Goal: Find contact information: Find contact information

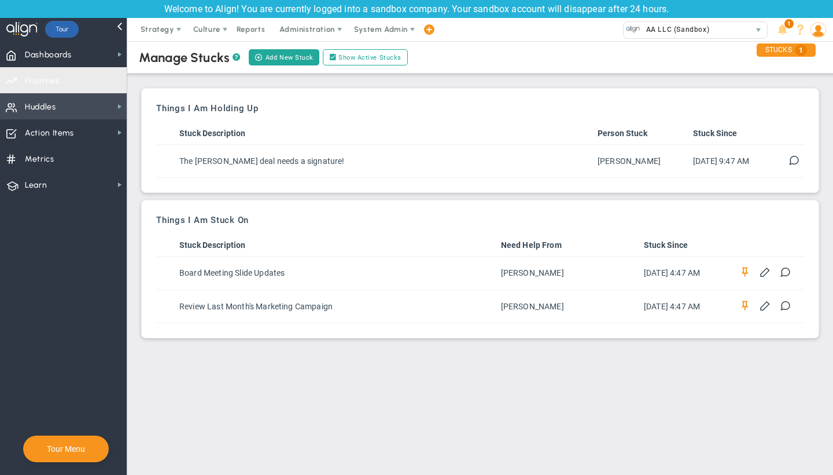
click at [69, 107] on span "Huddles Huddles" at bounding box center [63, 106] width 127 height 26
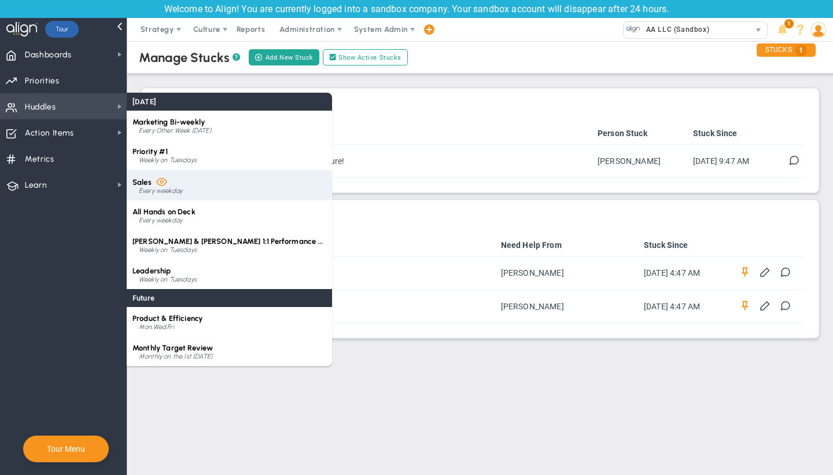
click at [196, 196] on div "Sales Every weekday" at bounding box center [229, 185] width 205 height 31
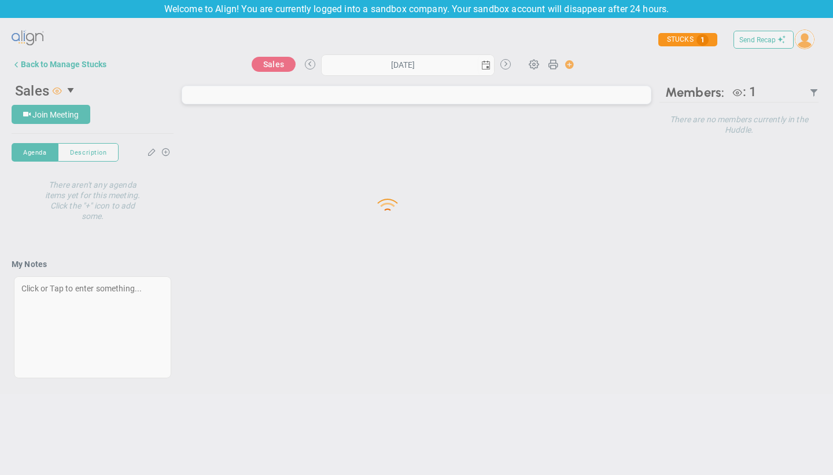
type input "[DATE]"
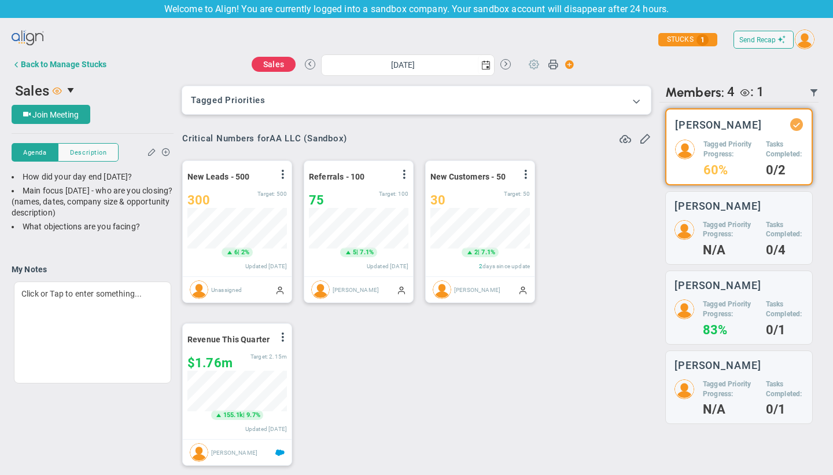
click at [529, 65] on span at bounding box center [534, 64] width 22 height 22
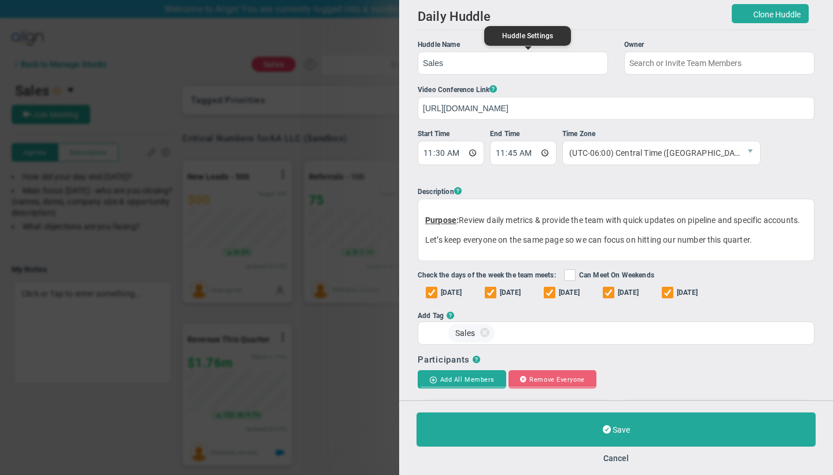
type input "[PERSON_NAME]"
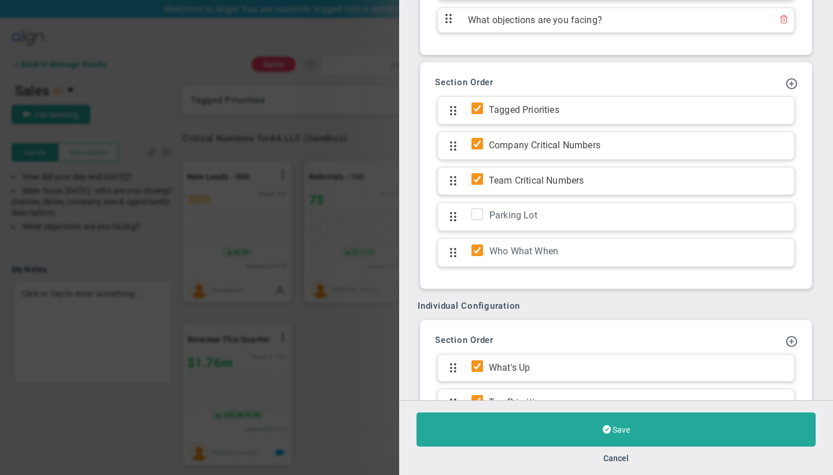
scroll to position [494, 0]
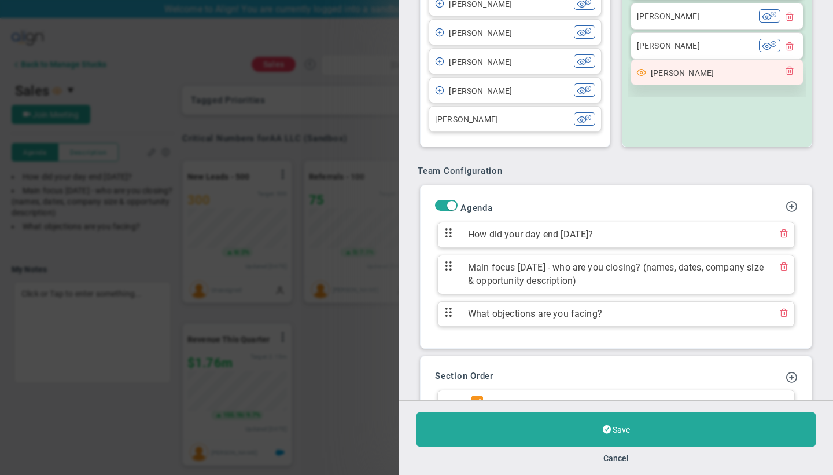
click at [783, 79] on div at bounding box center [789, 71] width 15 height 13
click at [785, 75] on span at bounding box center [789, 69] width 9 height 9
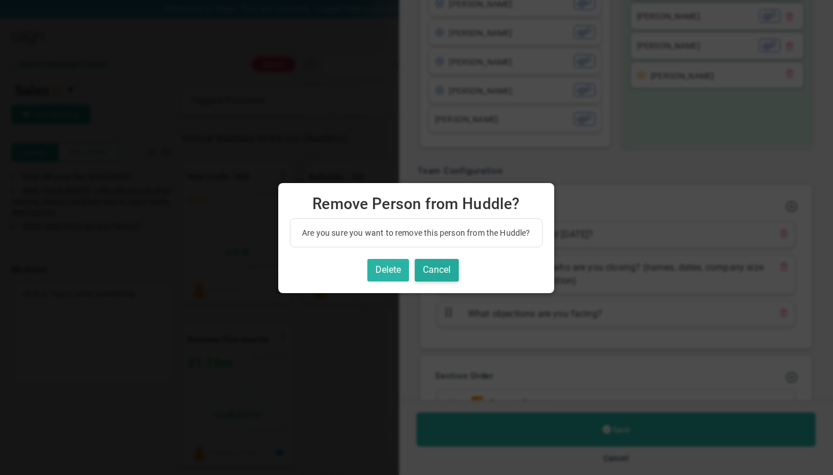
click at [388, 264] on button "Delete" at bounding box center [389, 270] width 42 height 23
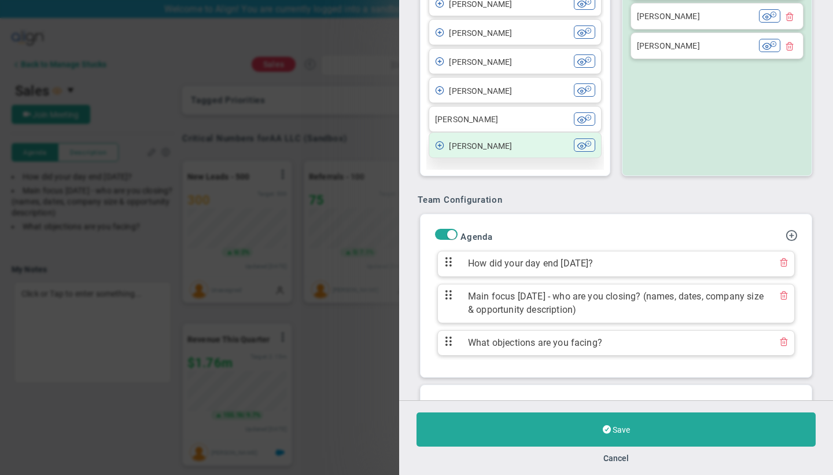
click at [505, 150] on span "[PERSON_NAME]" at bounding box center [480, 145] width 63 height 9
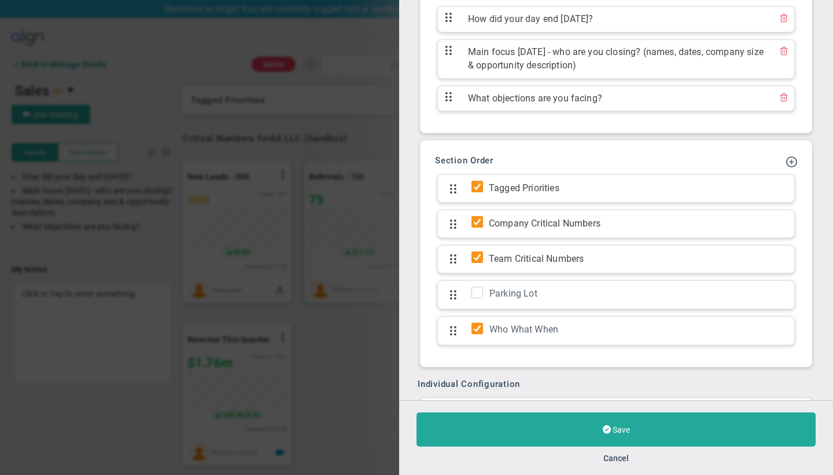
scroll to position [1009, 0]
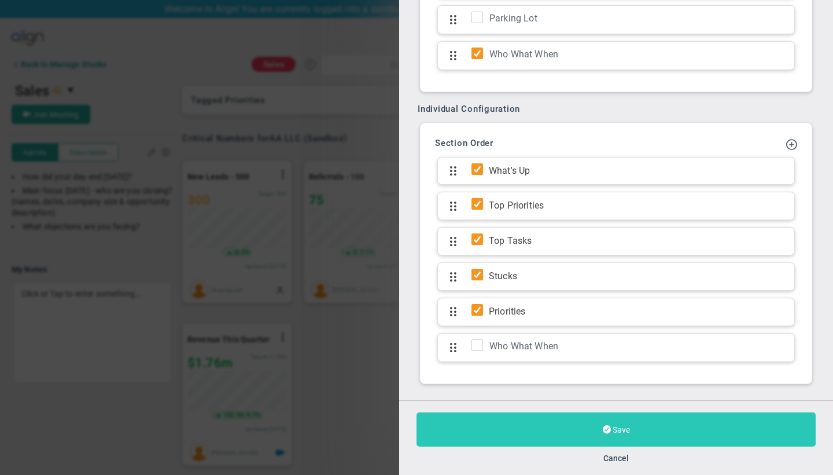
click at [538, 412] on button "Save" at bounding box center [616, 429] width 399 height 34
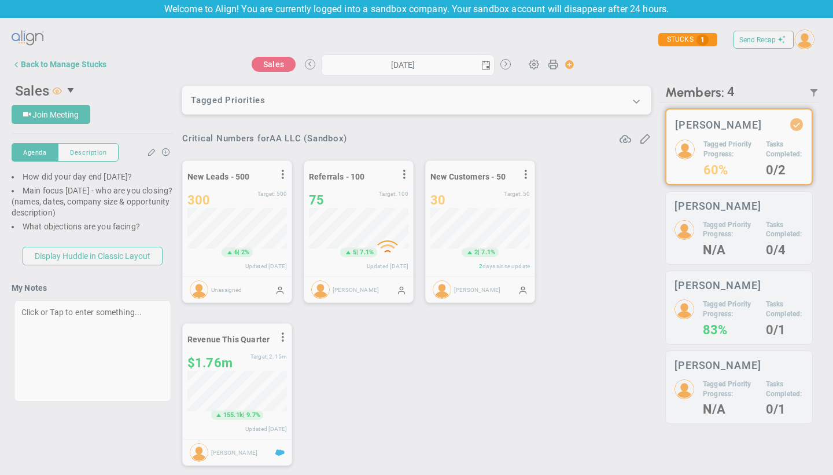
type input "[DATE]"
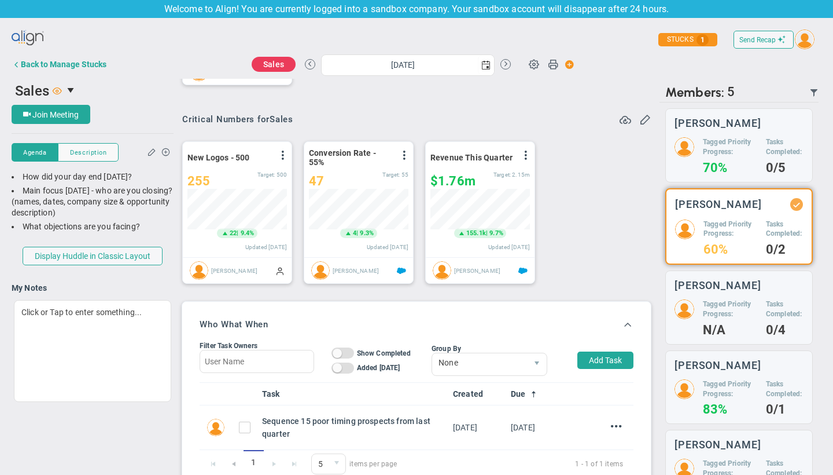
scroll to position [578719, 578660]
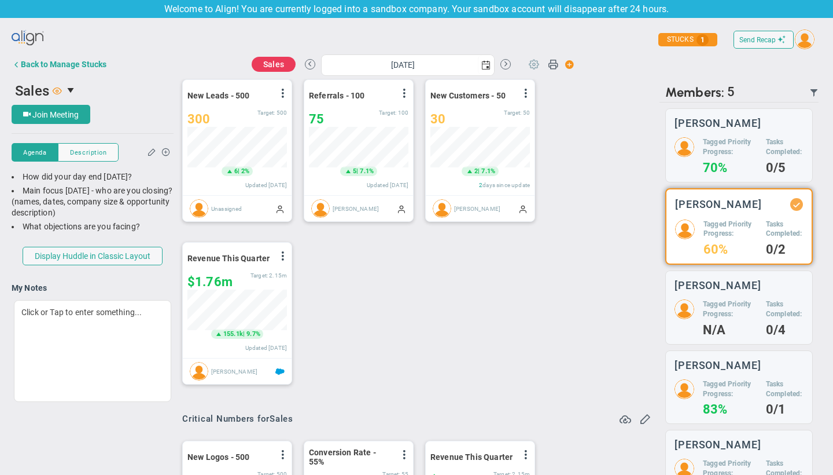
click at [528, 64] on span at bounding box center [534, 64] width 22 height 22
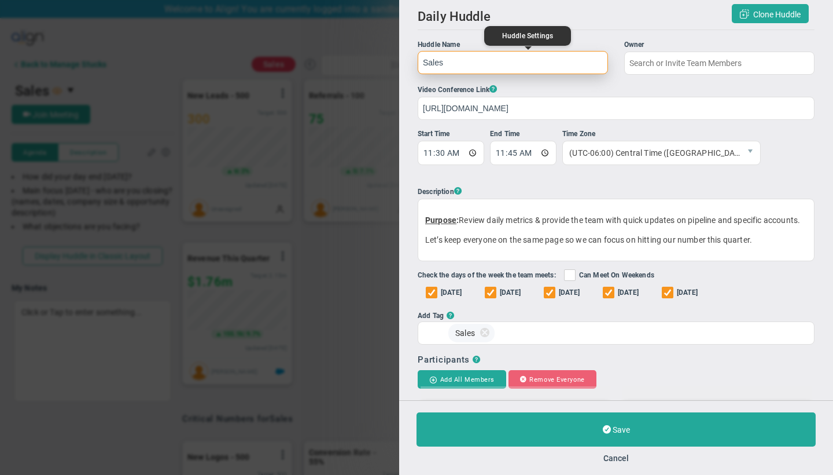
type input "[PERSON_NAME]"
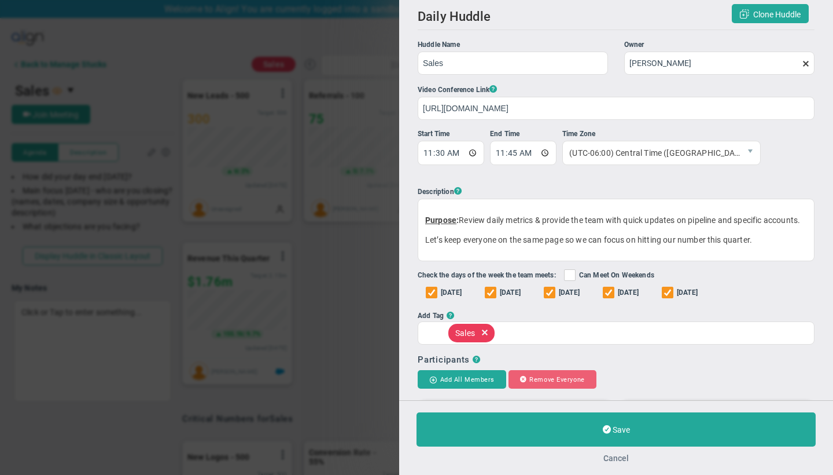
click at [619, 455] on button "Cancel" at bounding box center [616, 457] width 25 height 9
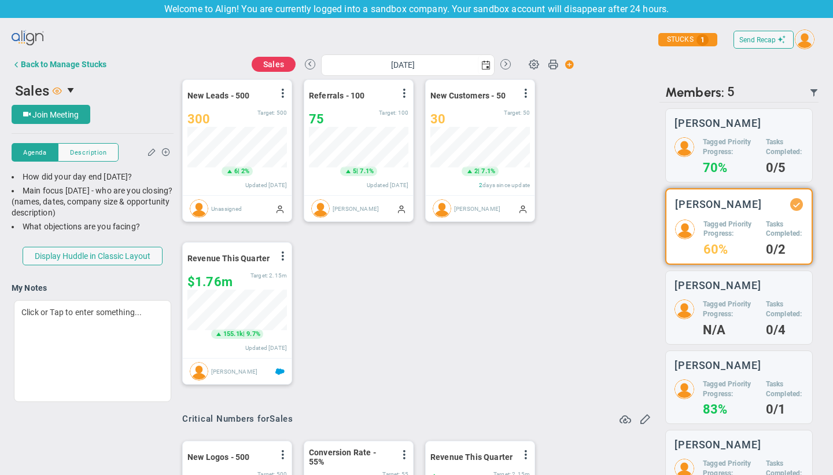
click at [792, 20] on div "Send Recap Profile Contact your Advisor Share!" at bounding box center [416, 254] width 833 height 473
click at [795, 44] on img at bounding box center [805, 40] width 20 height 20
click at [759, 70] on span "Profile" at bounding box center [798, 64] width 88 height 23
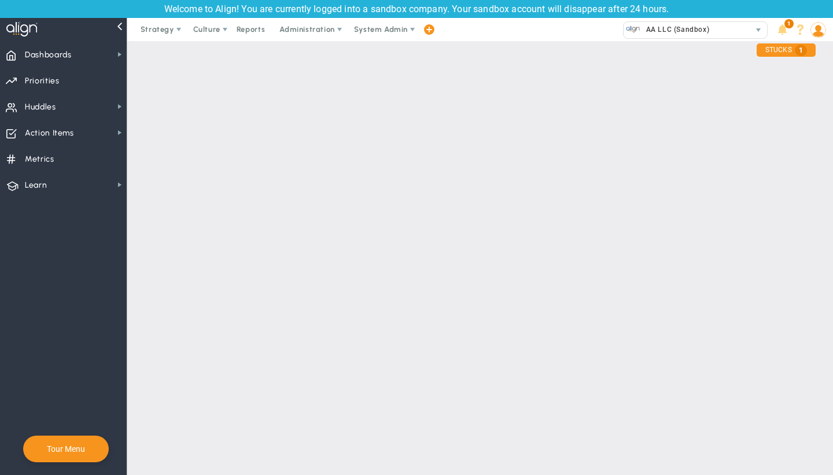
checkbox input "false"
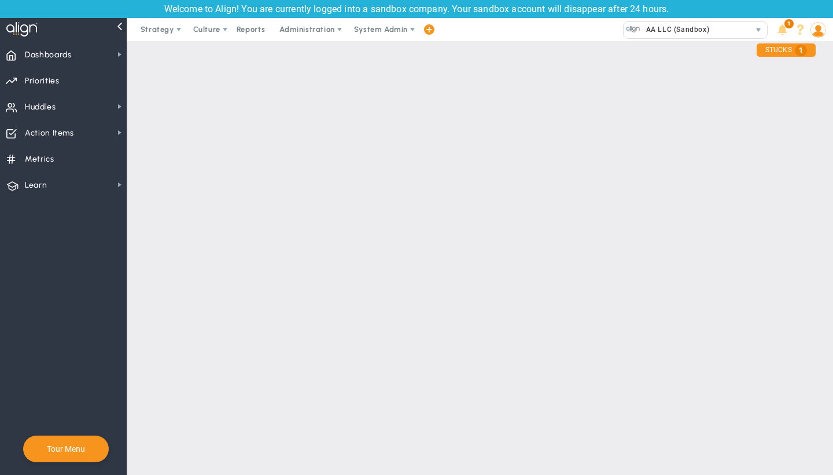
checkbox input "false"
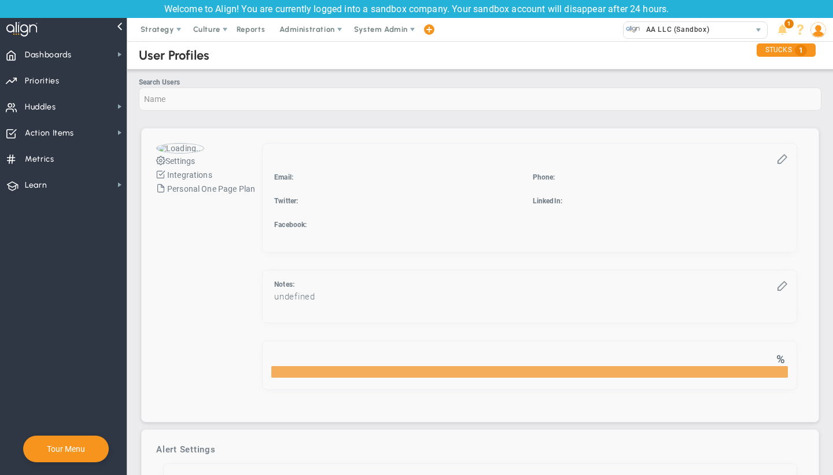
checkbox input "true"
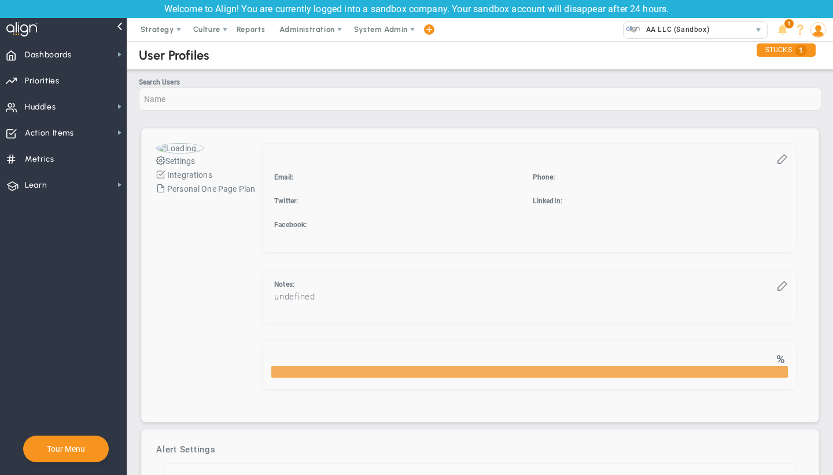
checkbox input "true"
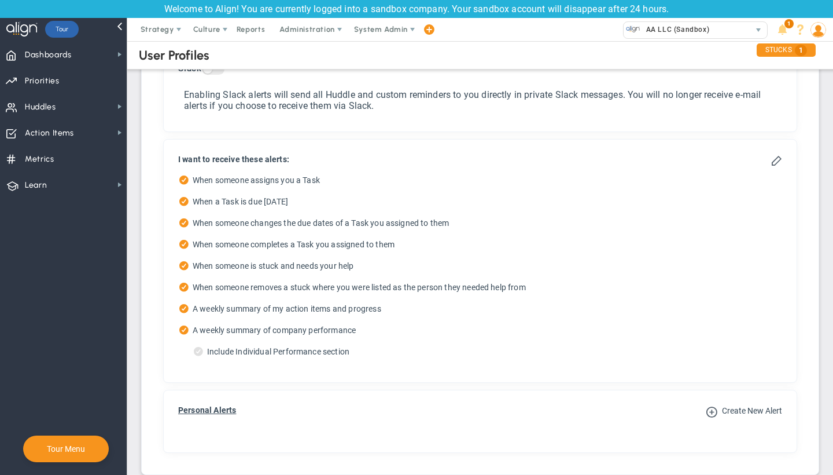
scroll to position [593, 0]
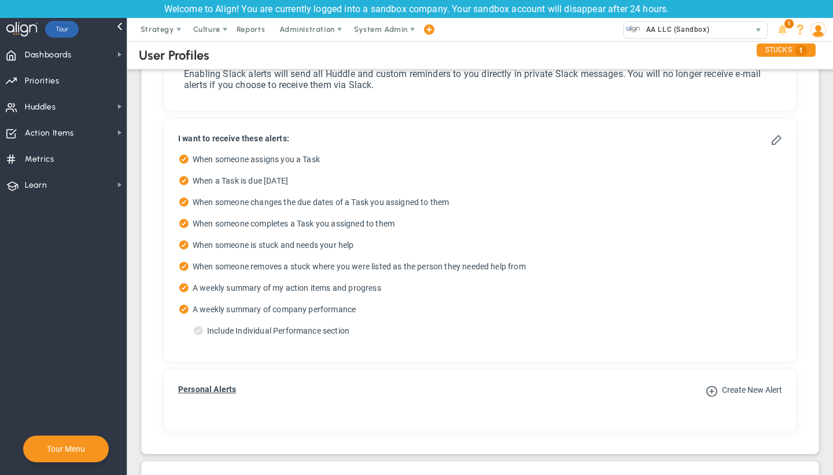
click at [800, 30] on span at bounding box center [801, 30] width 16 height 16
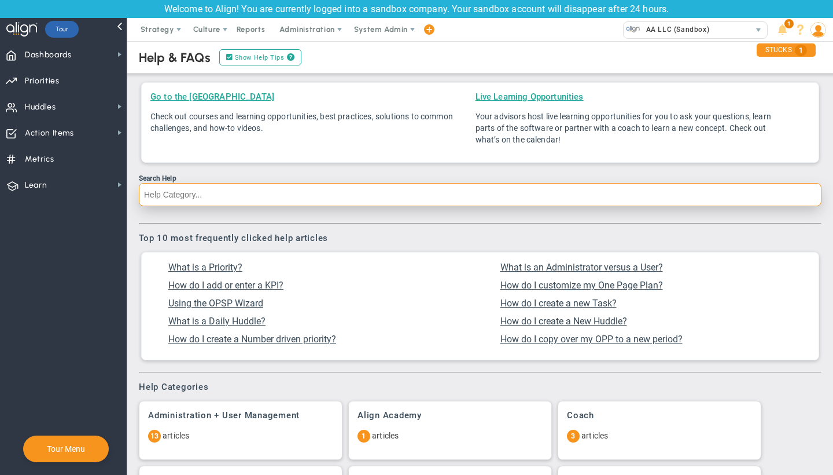
click at [471, 186] on input "Search Help" at bounding box center [480, 194] width 683 height 23
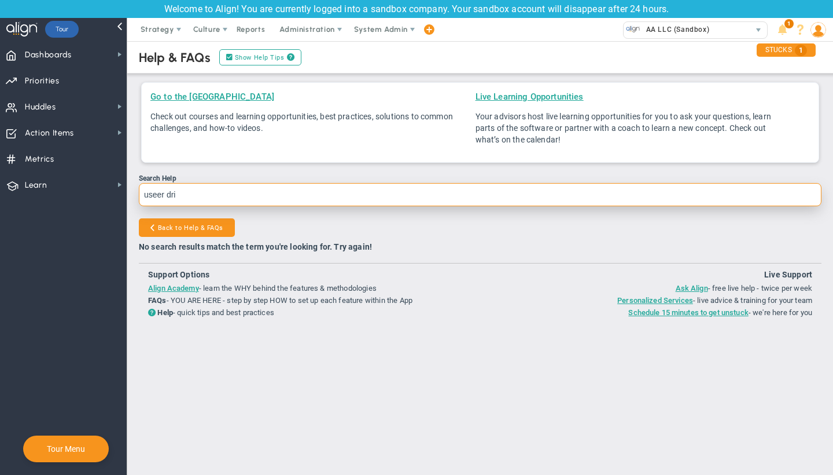
click at [155, 199] on input "useer dri" at bounding box center [480, 194] width 683 height 23
click at [158, 197] on input "useer dri" at bounding box center [480, 194] width 683 height 23
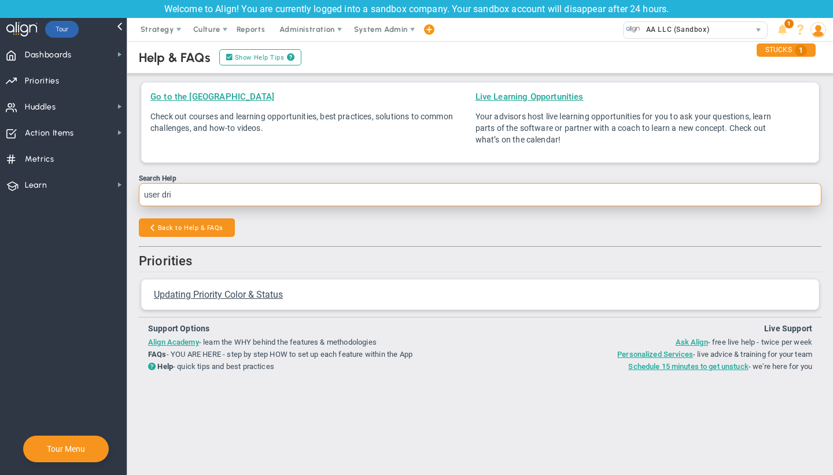
type input "user dri"
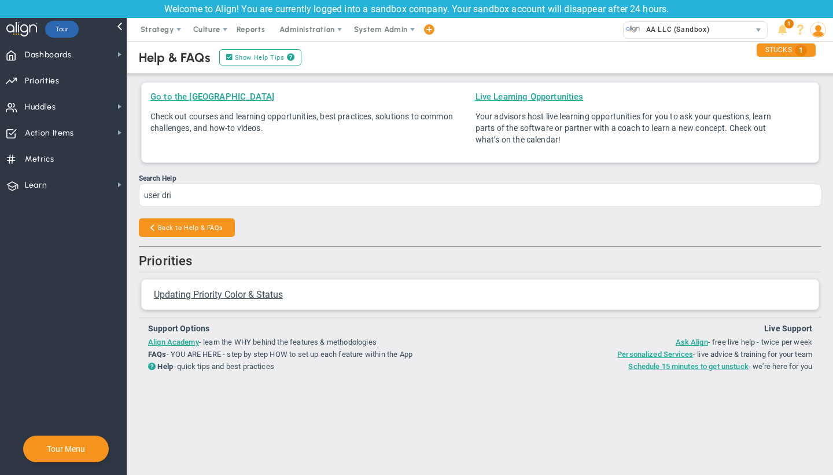
click at [246, 288] on li "Updating Priority Color & Status" at bounding box center [251, 294] width 203 height 12
click at [246, 293] on span "Updating Priority Color & Status" at bounding box center [218, 294] width 129 height 11
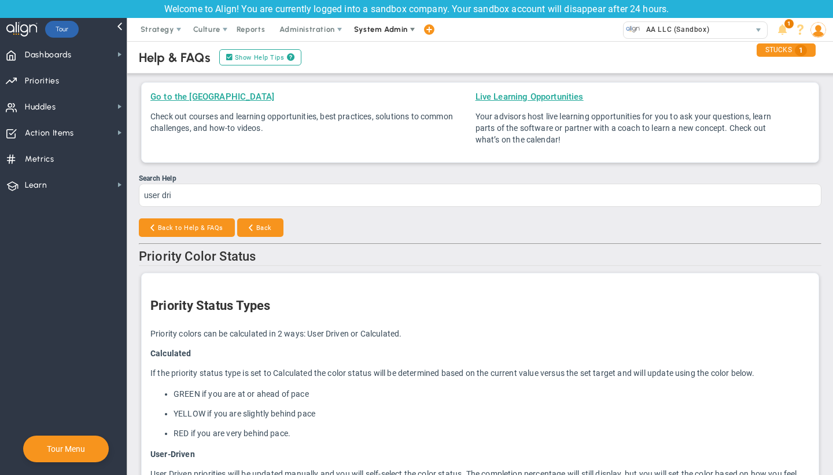
click at [400, 28] on span "System Admin" at bounding box center [381, 29] width 54 height 9
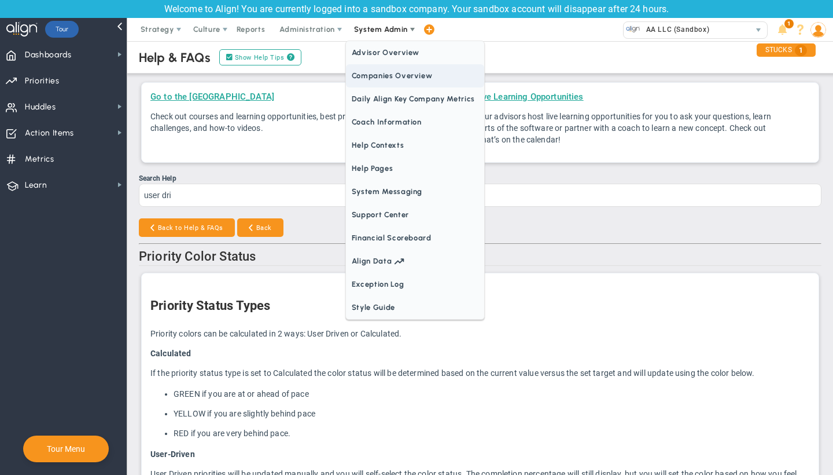
click at [395, 72] on span "Companies Overview" at bounding box center [415, 75] width 138 height 23
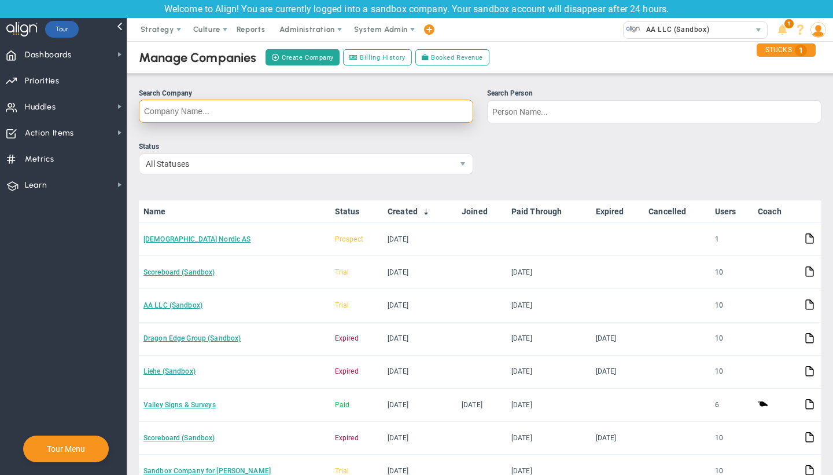
click at [418, 113] on input "Search Company" at bounding box center [306, 111] width 335 height 23
type input "IRT"
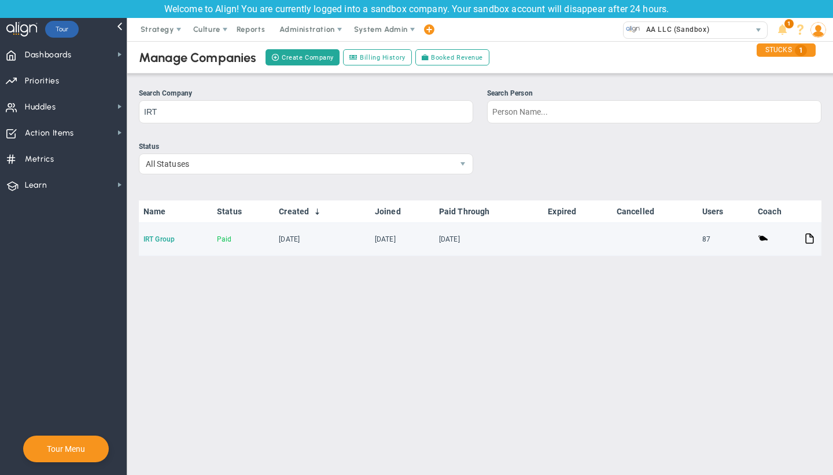
click at [164, 237] on link "IRT Group" at bounding box center [159, 239] width 31 height 8
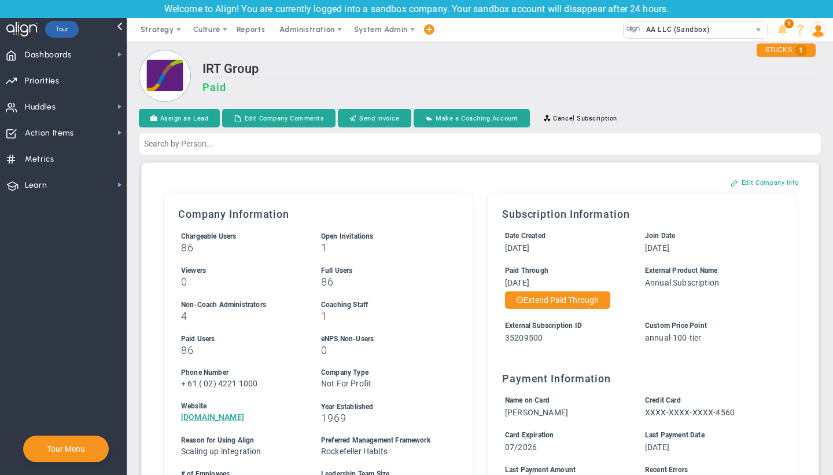
scroll to position [410, 0]
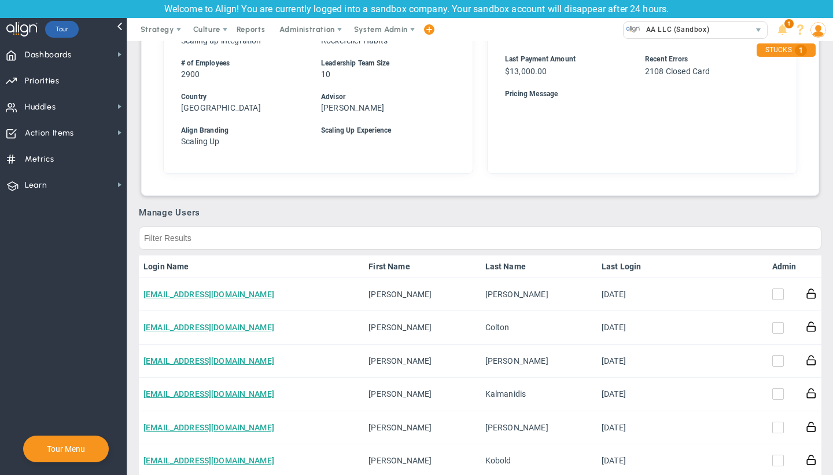
click at [773, 265] on link "Admin" at bounding box center [785, 266] width 24 height 9
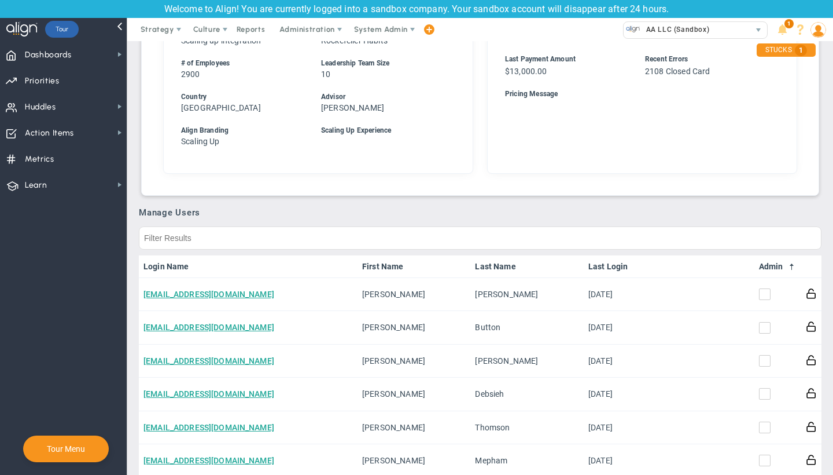
click at [771, 265] on link "Admin" at bounding box center [778, 266] width 38 height 9
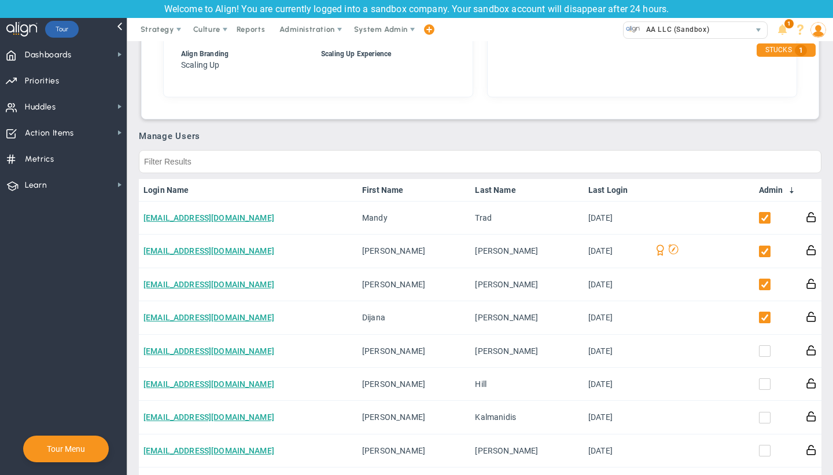
scroll to position [550, 0]
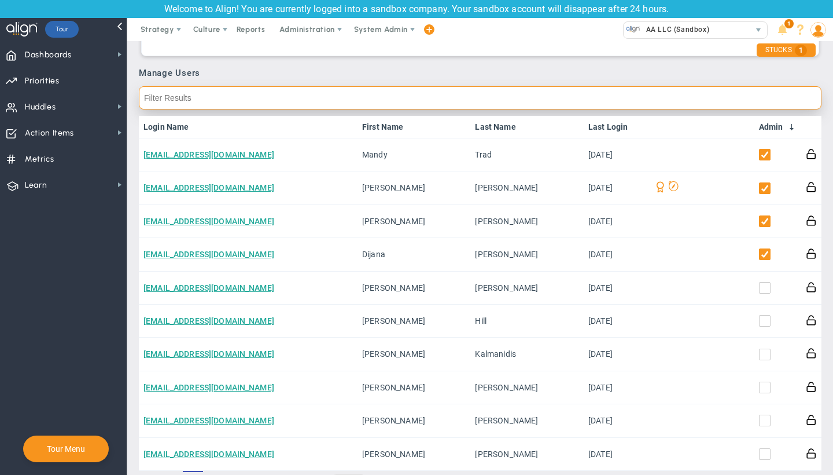
click at [638, 100] on input "text" at bounding box center [480, 97] width 683 height 23
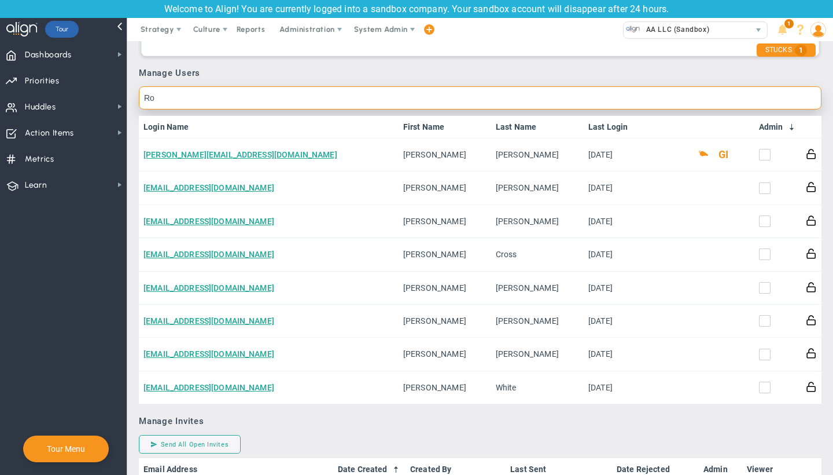
type input "R"
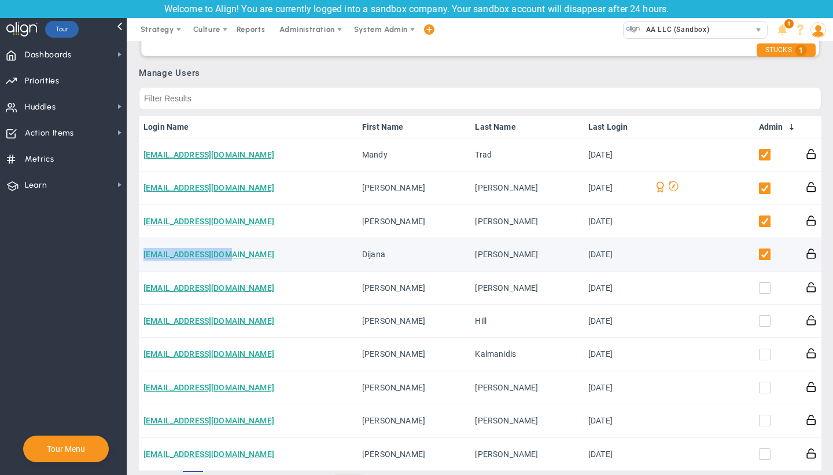
drag, startPoint x: 247, startPoint y: 260, endPoint x: 139, endPoint y: 259, distance: 108.2
click at [139, 259] on td "[EMAIL_ADDRESS][DOMAIN_NAME]" at bounding box center [248, 254] width 219 height 33
copy link "[EMAIL_ADDRESS][DOMAIN_NAME]"
